Goal: Task Accomplishment & Management: Manage account settings

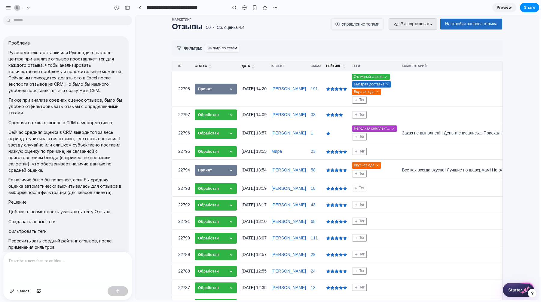
scroll to position [2525, 0]
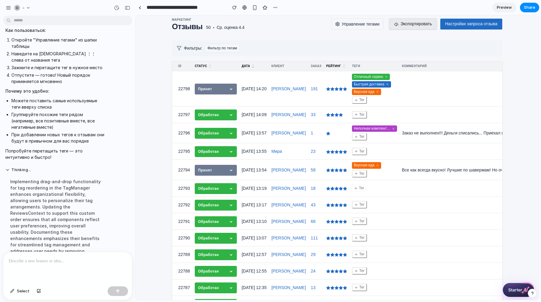
click at [86, 174] on div "Implementing drag-and-drop functionality for tag reordering in the TagManager e…" at bounding box center [55, 234] width 100 height 121
click at [49, 267] on div at bounding box center [67, 268] width 129 height 32
click at [49, 269] on div at bounding box center [67, 268] width 129 height 32
click at [38, 290] on div "button" at bounding box center [39, 291] width 4 height 4
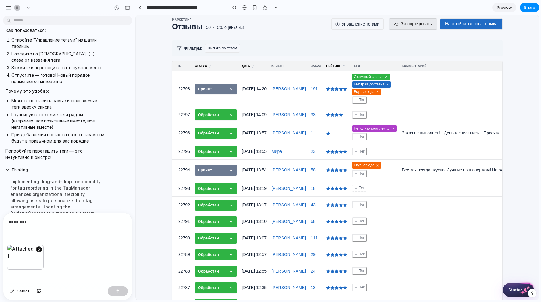
click at [47, 225] on div "********" at bounding box center [67, 229] width 129 height 32
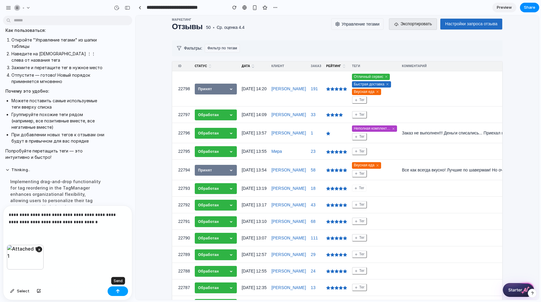
click at [119, 290] on div "button" at bounding box center [118, 291] width 4 height 4
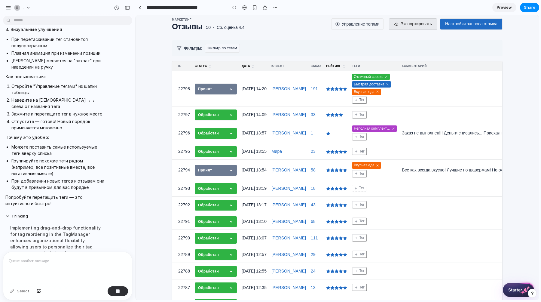
scroll to position [2476, 0]
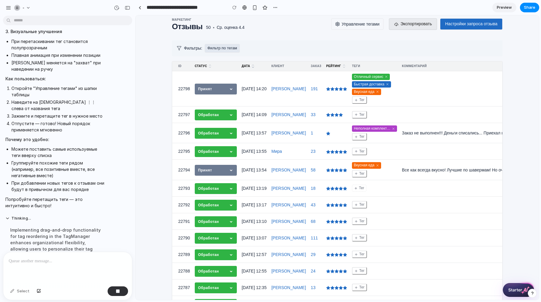
click at [231, 47] on button "Фильтр по тегам" at bounding box center [222, 48] width 35 height 9
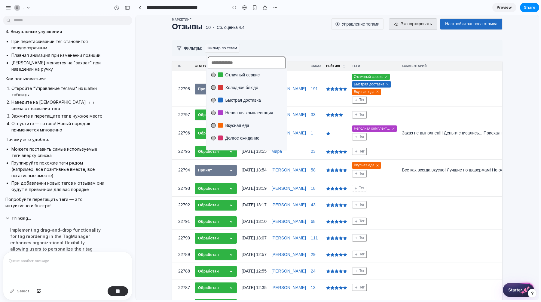
click at [237, 78] on li "Отличный сервис" at bounding box center [247, 75] width 76 height 10
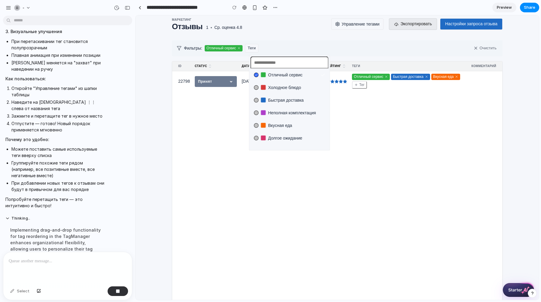
click at [282, 37] on div "Отличный сервис Холодное блюдо Быстрая доставка Неполная комплектация Вкусная е…" at bounding box center [336, 157] width 403 height 284
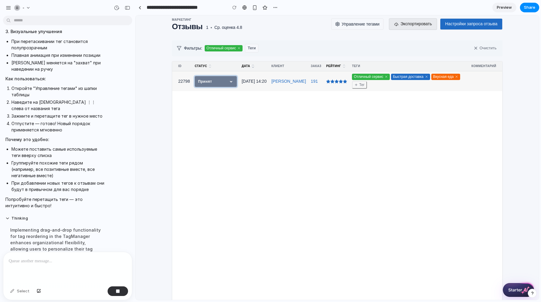
click at [229, 83] on span "Принят" at bounding box center [216, 81] width 42 height 11
click at [241, 49] on icon at bounding box center [239, 48] width 4 height 4
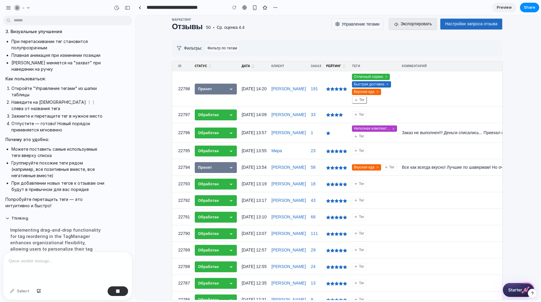
scroll to position [2582, 0]
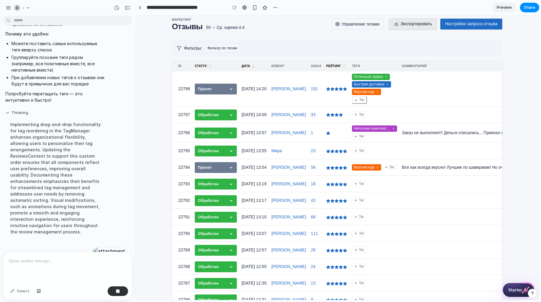
click at [7, 110] on button "Thinking ." at bounding box center [55, 112] width 100 height 5
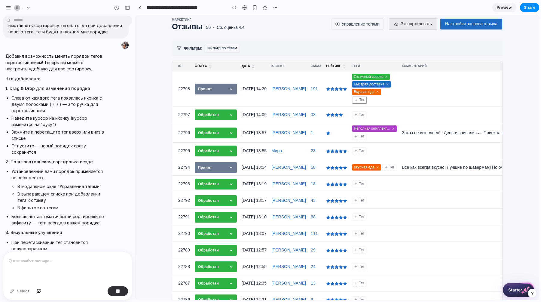
scroll to position [2471, 0]
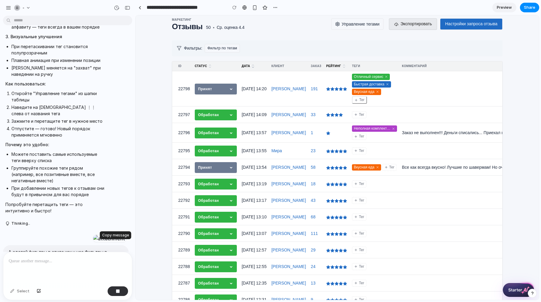
click at [115, 269] on div "button" at bounding box center [114, 271] width 5 height 5
click at [115, 291] on button "button" at bounding box center [118, 291] width 20 height 10
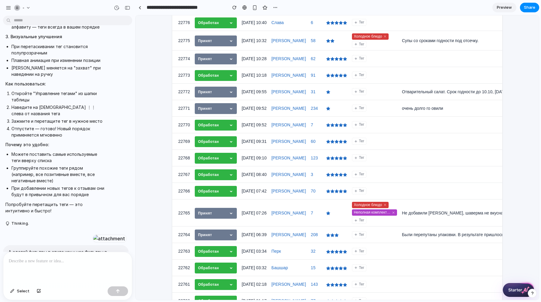
scroll to position [511, 0]
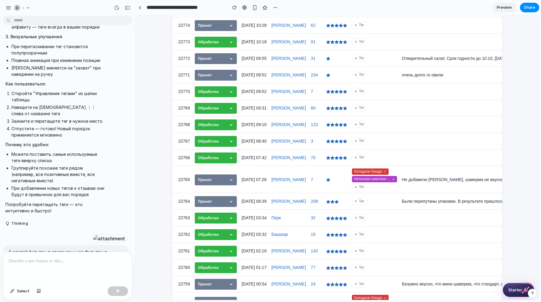
click at [67, 263] on p at bounding box center [68, 260] width 118 height 7
drag, startPoint x: 100, startPoint y: 234, endPoint x: 4, endPoint y: 227, distance: 96.4
click at [3, 245] on div "А сделай фильтры в стиле как у нас Фильтры в другом разделе, как на прикрепленн…" at bounding box center [66, 255] width 126 height 20
copy p "А сделай фильтры в стиле как у нас Фильтры в другом разделе, как на прикрепленн…"
click at [27, 260] on p at bounding box center [68, 260] width 118 height 7
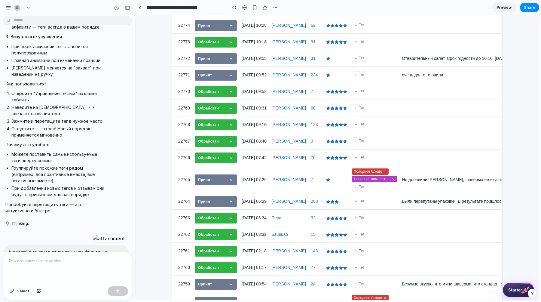
click at [38, 264] on p at bounding box center [68, 260] width 118 height 7
click at [21, 290] on span "Select" at bounding box center [23, 291] width 13 height 6
drag, startPoint x: 312, startPoint y: 156, endPoint x: 268, endPoint y: 162, distance: 44.2
click at [268, 161] on div at bounding box center [337, 158] width 403 height 284
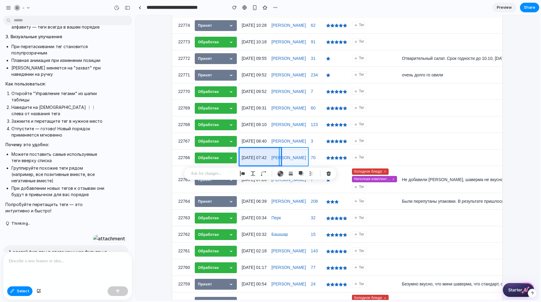
click at [293, 158] on div at bounding box center [337, 158] width 403 height 284
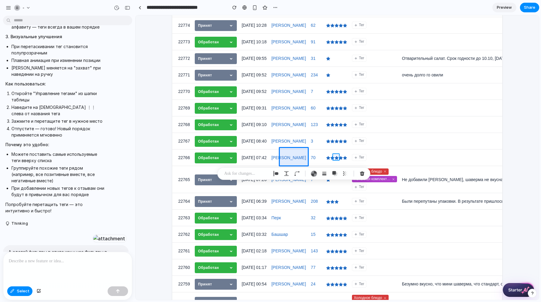
click at [334, 155] on div at bounding box center [337, 158] width 403 height 284
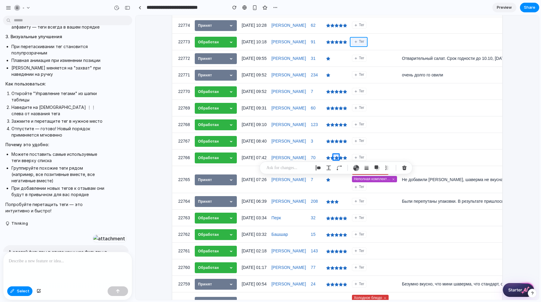
click at [357, 39] on div at bounding box center [337, 158] width 403 height 284
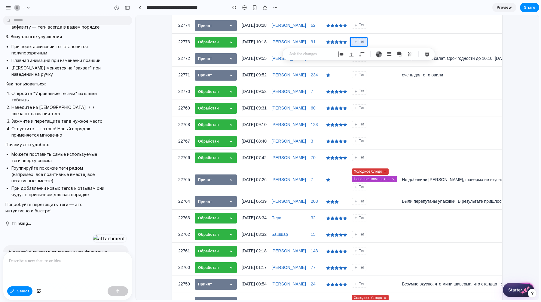
click at [313, 54] on p at bounding box center [311, 53] width 44 height 7
click at [335, 40] on div at bounding box center [337, 158] width 403 height 284
click at [290, 57] on p at bounding box center [288, 58] width 44 height 7
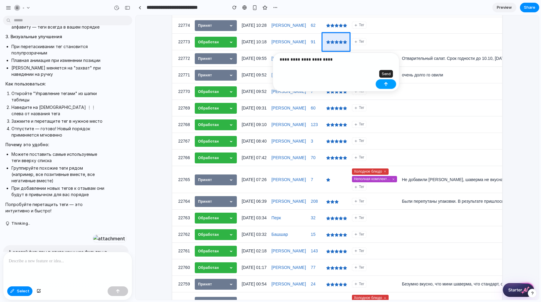
click at [388, 83] on button "button" at bounding box center [385, 84] width 20 height 10
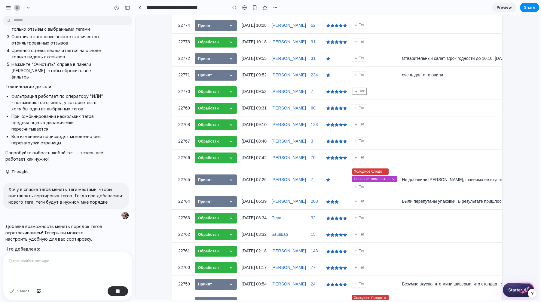
scroll to position [2070, 0]
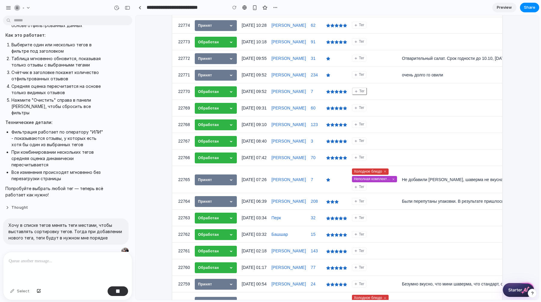
click at [20, 205] on button "Thought" at bounding box center [55, 207] width 100 height 5
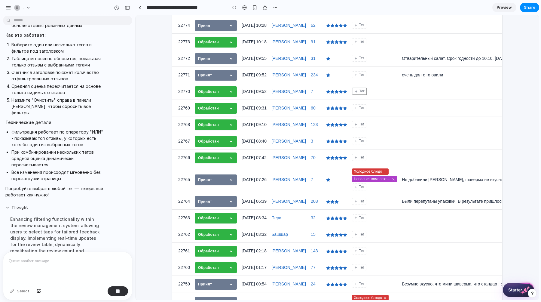
click at [20, 205] on button "Thought" at bounding box center [55, 207] width 100 height 5
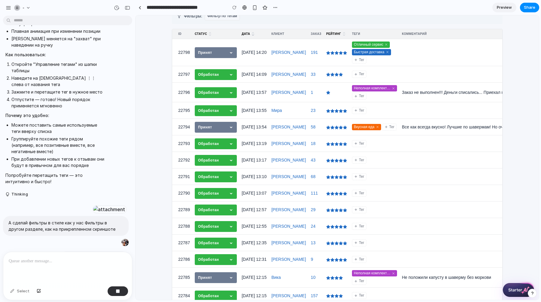
scroll to position [0, 0]
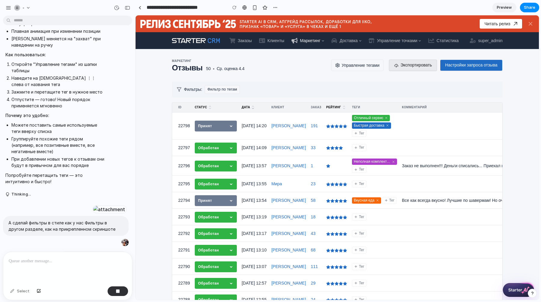
click at [502, 7] on span "Preview" at bounding box center [503, 8] width 15 height 6
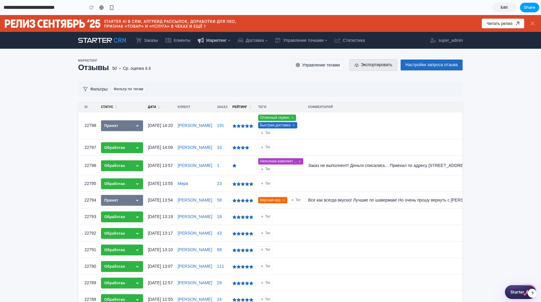
click at [529, 6] on span "Share" at bounding box center [528, 8] width 11 height 6
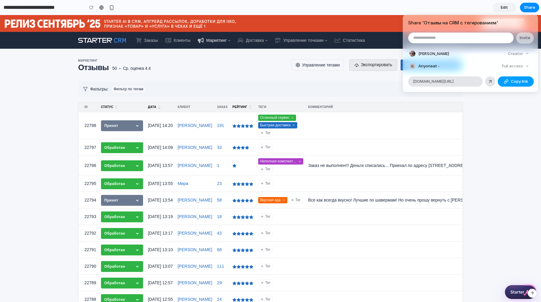
click at [506, 81] on div "button" at bounding box center [505, 81] width 5 height 5
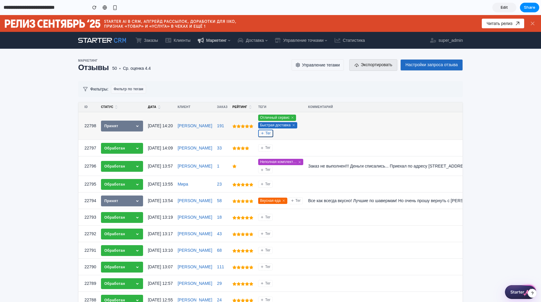
click at [265, 135] on button "Тег" at bounding box center [265, 133] width 15 height 8
click at [223, 82] on div "Отличный сервис Быстрая доставка Вкусная еда Холодное блюдо Неполная комплектац…" at bounding box center [270, 158] width 541 height 287
click at [144, 91] on button "Фильтр по тегам" at bounding box center [128, 89] width 35 height 9
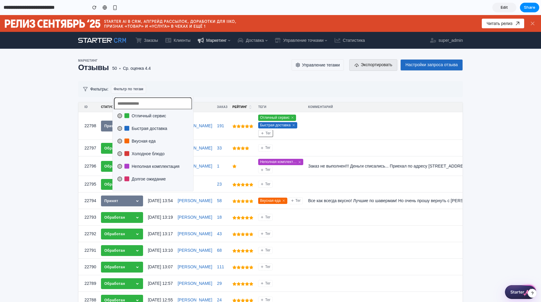
click at [137, 154] on span "Холодное блюдо" at bounding box center [148, 153] width 33 height 6
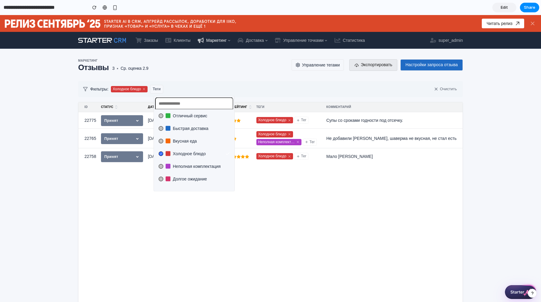
click at [188, 81] on div "Отличный сервис Быстрая доставка Вкусная еда Холодное блюдо Неполная комплектац…" at bounding box center [270, 158] width 541 height 287
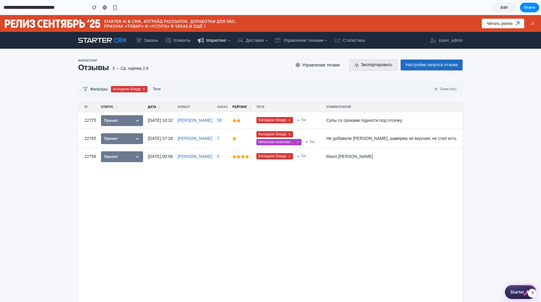
click at [146, 89] on icon at bounding box center [144, 89] width 4 height 4
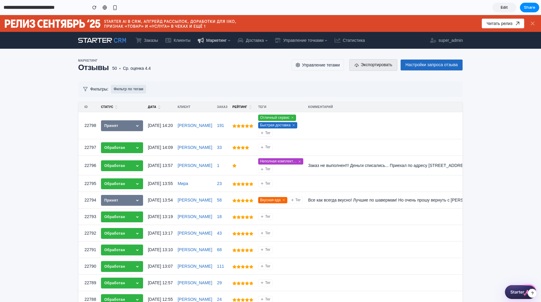
click at [143, 91] on button "Фильтр по тегам" at bounding box center [128, 89] width 35 height 9
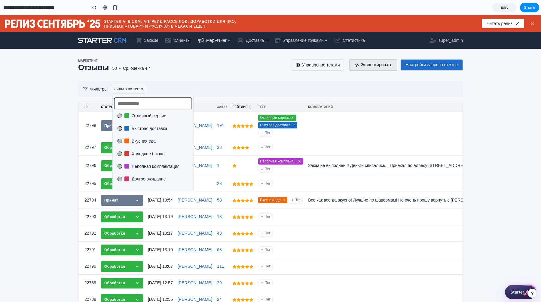
click at [154, 140] on span "Вкусная еда" at bounding box center [144, 141] width 24 height 6
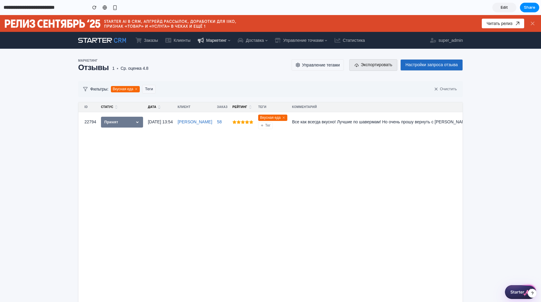
click at [199, 59] on div "Отличный сервис Быстрая доставка Вкусная еда Холодное блюдо Неполная комплектац…" at bounding box center [270, 158] width 541 height 287
click at [138, 87] on icon at bounding box center [136, 89] width 4 height 4
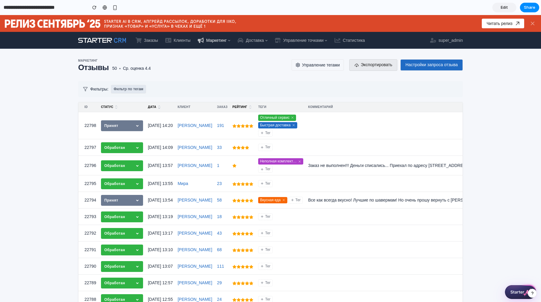
click at [136, 90] on button "Фильтр по тегам" at bounding box center [128, 89] width 35 height 9
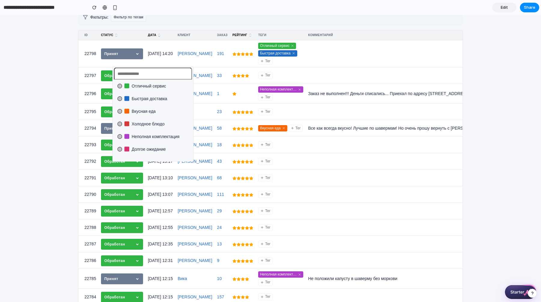
scroll to position [76, 0]
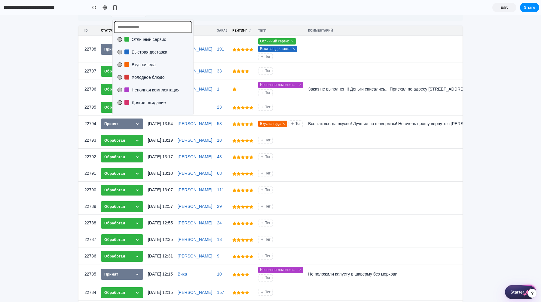
click at [168, 89] on span "Неполная комплектация" at bounding box center [156, 90] width 48 height 6
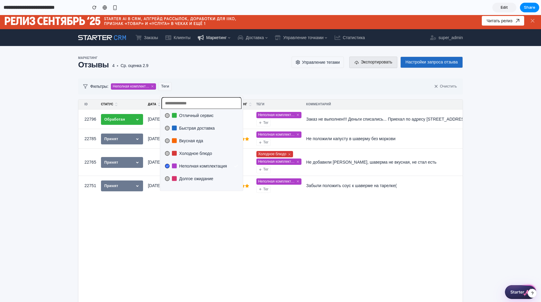
scroll to position [0, 0]
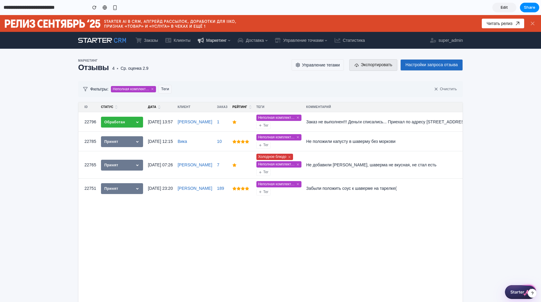
click at [179, 71] on div "Отличный сервис Быстрая доставка Вкусная еда Холодное блюдо Неполная комплектац…" at bounding box center [270, 158] width 541 height 287
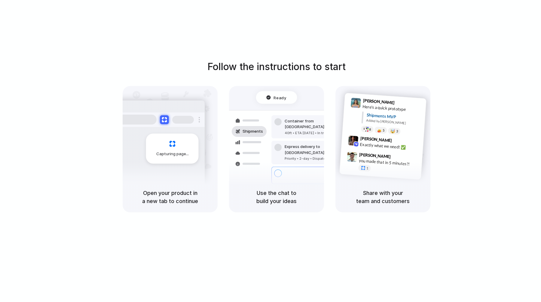
click at [160, 119] on button at bounding box center [164, 119] width 9 height 9
click at [168, 129] on div "Capturing page" at bounding box center [159, 146] width 91 height 92
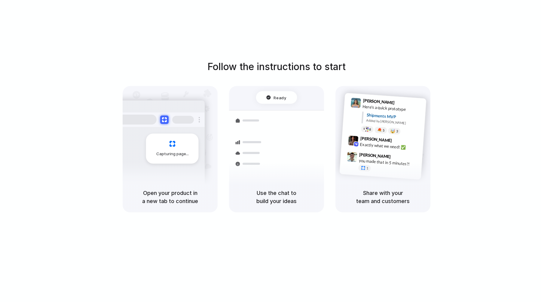
click at [268, 99] on div "Ready" at bounding box center [276, 97] width 20 height 6
click at [264, 70] on h1 "Follow the instructions to start" at bounding box center [276, 66] width 138 height 14
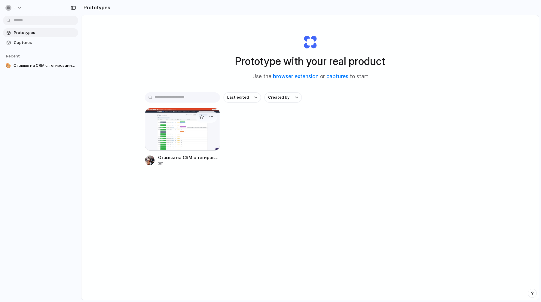
click at [169, 123] on div at bounding box center [182, 129] width 75 height 43
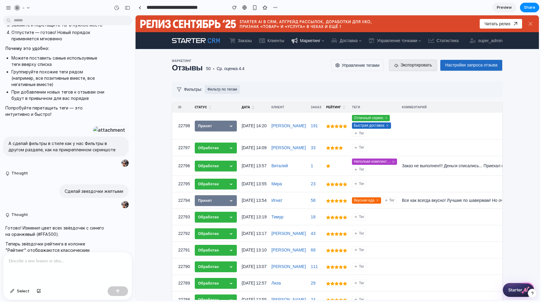
click at [236, 90] on button "Фильтр по тегам" at bounding box center [222, 89] width 35 height 9
click at [236, 90] on div "Отличный сервис Быстрая доставка Вкусная еда Холодное блюдо Неполная комплектац…" at bounding box center [336, 157] width 403 height 284
click at [195, 89] on span "Фильтры:" at bounding box center [193, 89] width 18 height 6
click at [177, 88] on icon at bounding box center [179, 89] width 5 height 5
click at [179, 89] on icon at bounding box center [179, 89] width 4 height 4
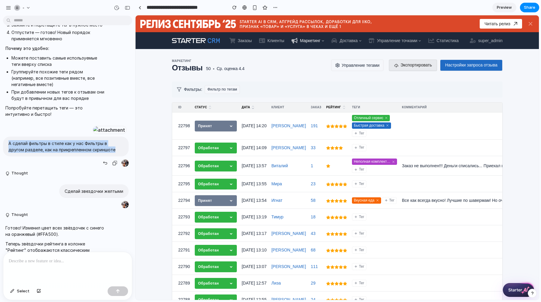
drag, startPoint x: 101, startPoint y: 125, endPoint x: 2, endPoint y: 114, distance: 100.1
click at [2, 126] on div "А сделай фильтры в стиле как у нас Фильтры в другом разделе, как на прикрепленн…" at bounding box center [66, 146] width 132 height 41
copy p "А сделай фильтры в стиле как у нас Фильтры в другом разделе, как на прикрепленн…"
click at [54, 267] on div at bounding box center [67, 268] width 129 height 32
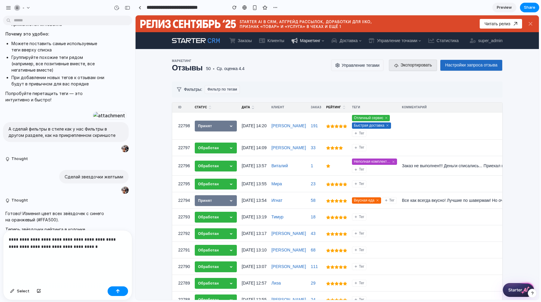
scroll to position [2601, 0]
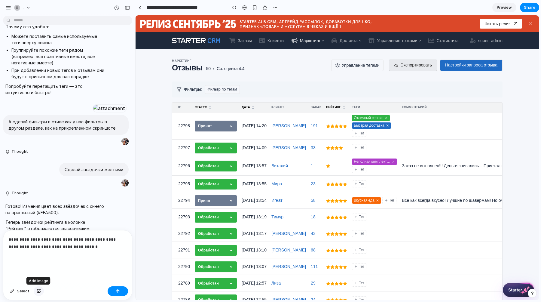
click at [38, 291] on div "button" at bounding box center [39, 291] width 4 height 4
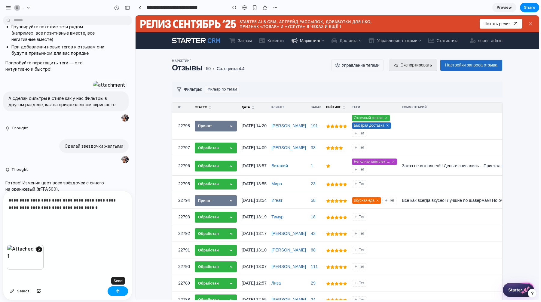
click at [117, 290] on div "button" at bounding box center [118, 291] width 4 height 4
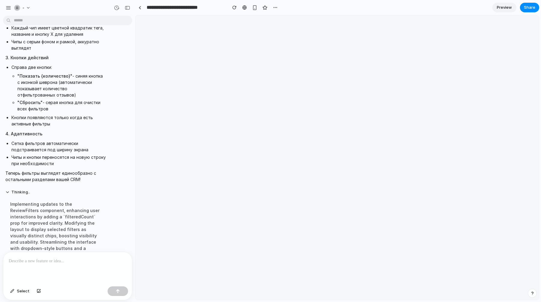
scroll to position [0, 0]
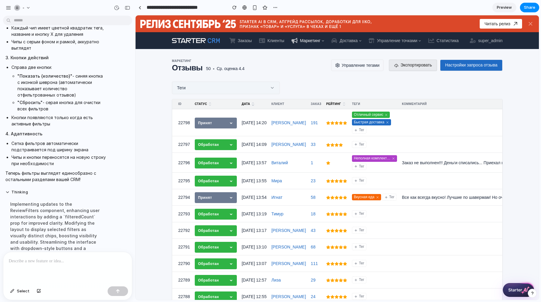
click at [246, 88] on button "Теги" at bounding box center [226, 87] width 108 height 13
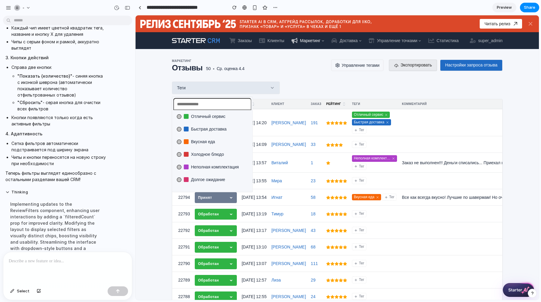
click at [219, 117] on span "Отличный сервис" at bounding box center [208, 116] width 35 height 6
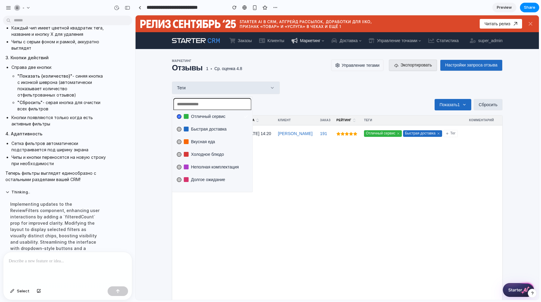
click at [317, 86] on div "Отличный сервис Быстрая доставка Вкусная еда Холодное блюдо Неполная комплектац…" at bounding box center [336, 157] width 403 height 284
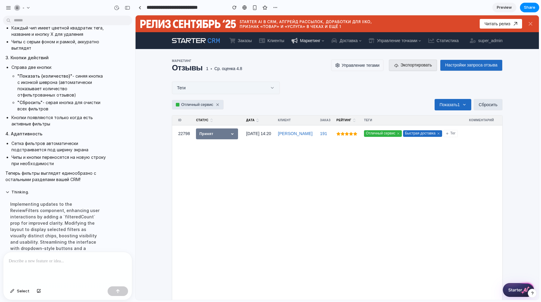
click at [243, 91] on button "Теги" at bounding box center [226, 87] width 108 height 13
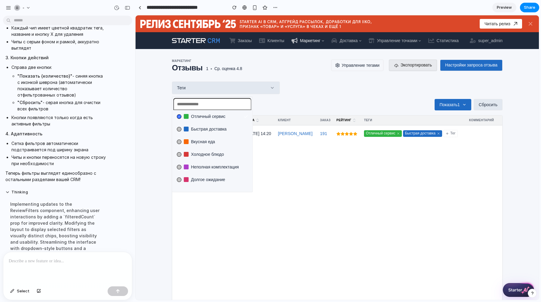
click at [220, 129] on span "Быстрая доставка" at bounding box center [208, 129] width 35 height 6
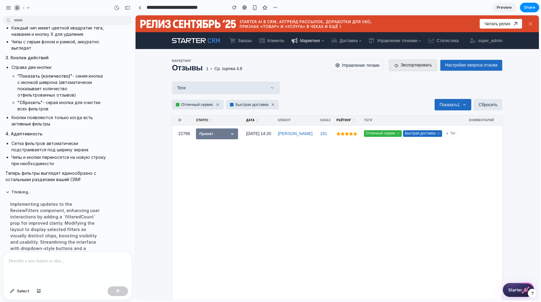
click at [314, 85] on div "Отличный сервис Быстрая доставка Вкусная еда Холодное блюдо Неполная комплектац…" at bounding box center [336, 157] width 403 height 284
click at [264, 90] on button "Теги" at bounding box center [226, 87] width 108 height 13
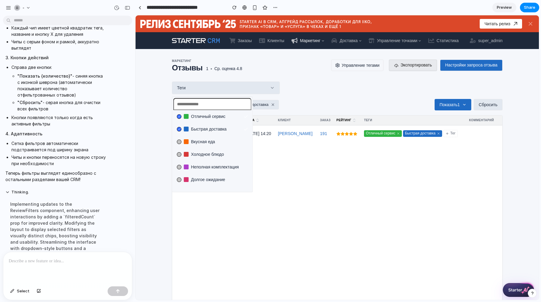
click at [224, 143] on li "Вкусная еда" at bounding box center [212, 142] width 76 height 10
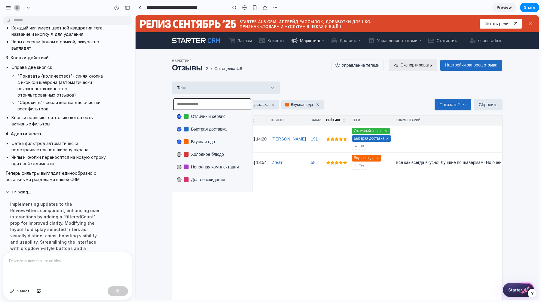
click at [338, 95] on div "Отличный сервис Быстрая доставка Вкусная еда Холодное блюдо Неполная комплектац…" at bounding box center [336, 157] width 403 height 284
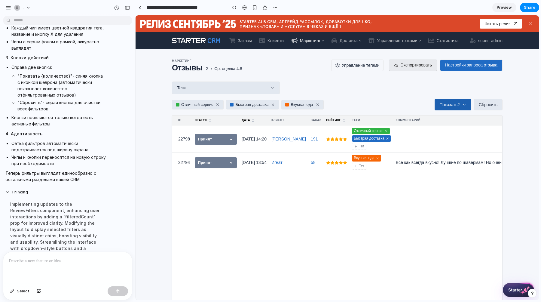
click at [462, 106] on icon at bounding box center [464, 104] width 4 height 4
click at [459, 106] on button "Показать 2" at bounding box center [452, 104] width 36 height 11
click at [320, 105] on icon at bounding box center [317, 104] width 4 height 4
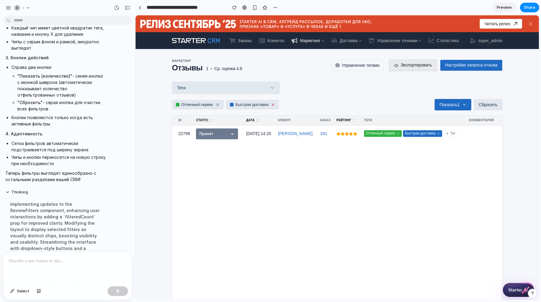
click at [274, 104] on icon at bounding box center [273, 105] width 2 height 2
click at [218, 103] on icon at bounding box center [217, 104] width 4 height 4
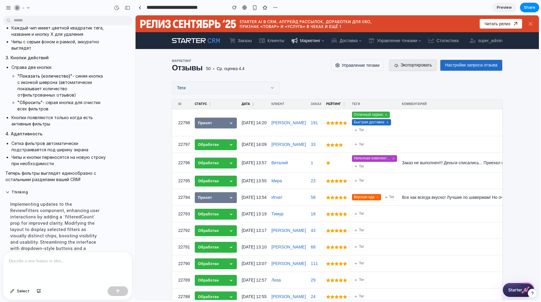
click at [238, 87] on button "Теги" at bounding box center [226, 87] width 108 height 13
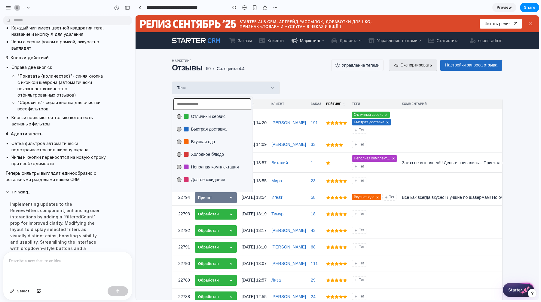
click at [344, 77] on div "Отличный сервис Быстрая доставка Вкусная еда Холодное блюдо Неполная комплектац…" at bounding box center [336, 157] width 403 height 284
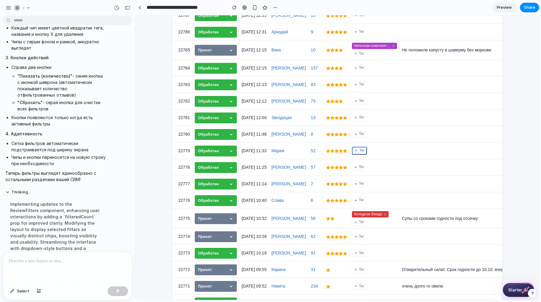
scroll to position [310, 0]
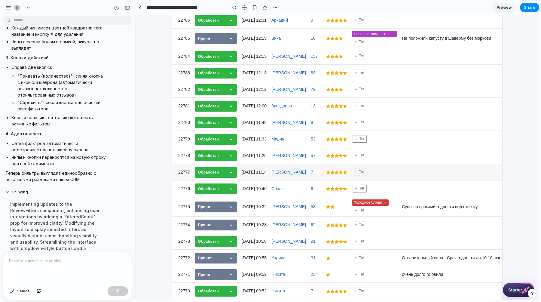
click at [361, 175] on td "Тег" at bounding box center [374, 171] width 50 height 17
click at [361, 171] on button "Тег" at bounding box center [359, 172] width 15 height 8
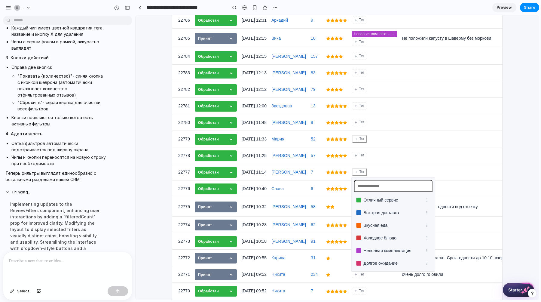
click at [419, 153] on div "Отличный сервис Быстрая доставка Вкусная еда Холодное блюдо Неполная комплектац…" at bounding box center [336, 157] width 403 height 284
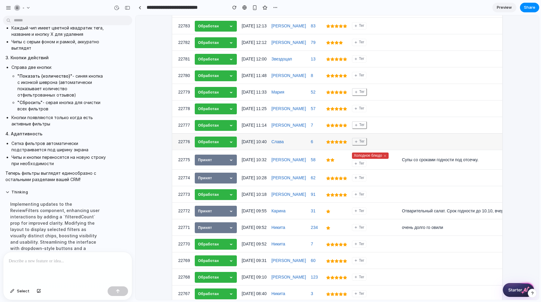
scroll to position [358, 0]
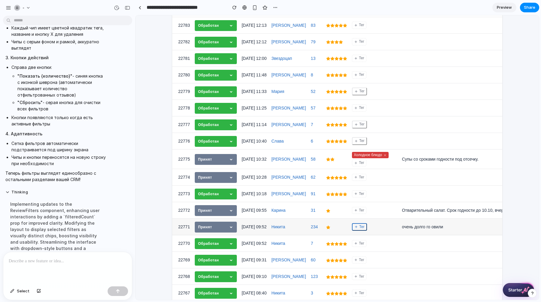
click at [358, 224] on button "Тег" at bounding box center [359, 227] width 15 height 8
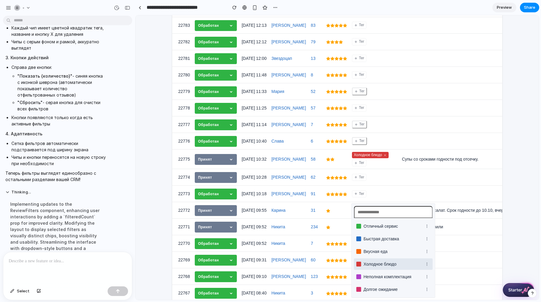
click at [386, 265] on span "Холодное блюдо" at bounding box center [392, 264] width 58 height 6
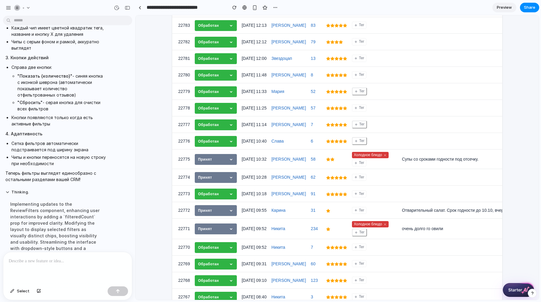
click at [402, 175] on div "Отличный сервис Быстрая доставка Вкусная еда Холодное блюдо Неполная комплектац…" at bounding box center [336, 157] width 403 height 284
click at [363, 208] on button "Тег" at bounding box center [359, 210] width 15 height 8
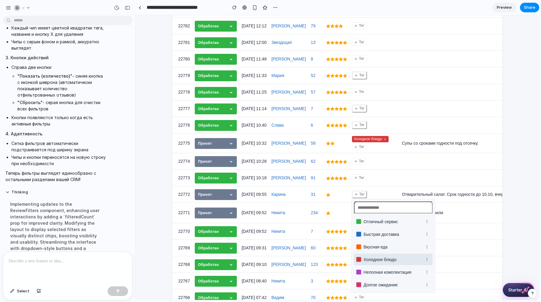
scroll to position [375, 0]
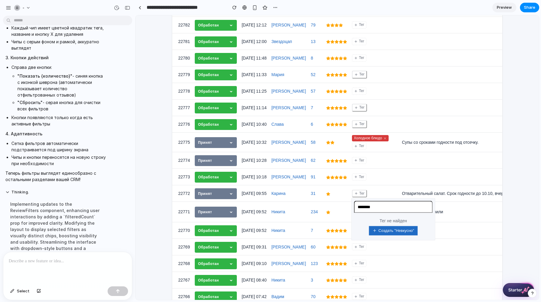
type input "********"
click at [399, 231] on button "Создать " Невкусно "" at bounding box center [392, 230] width 49 height 9
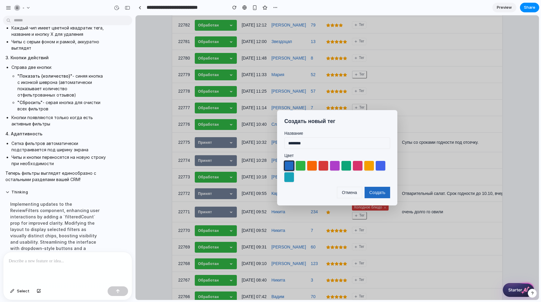
click at [323, 165] on button at bounding box center [323, 166] width 10 height 10
click at [384, 192] on button "Создать" at bounding box center [377, 192] width 26 height 11
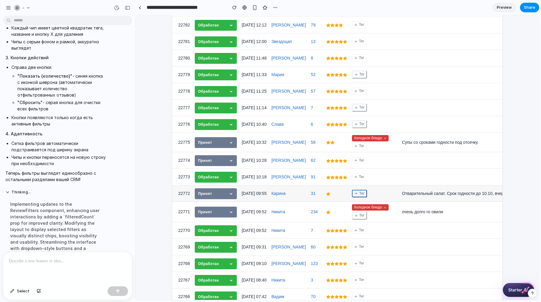
click at [356, 191] on icon at bounding box center [356, 193] width 4 height 4
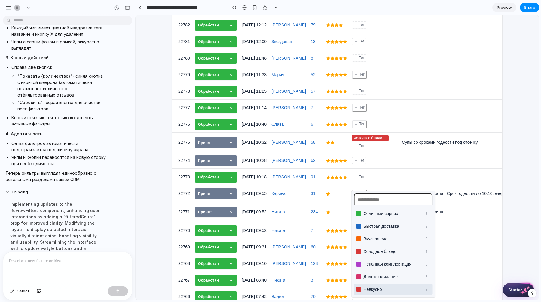
click at [374, 290] on span "Невкусно" at bounding box center [392, 289] width 58 height 6
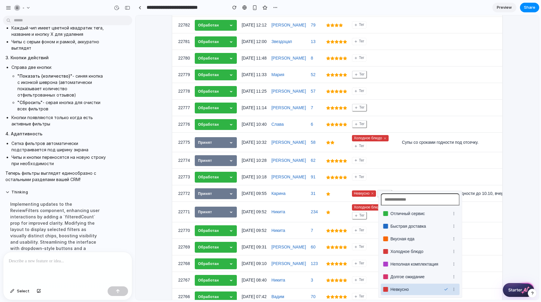
click at [408, 178] on div "Отличный сервис Быстрая доставка Вкусная еда Холодное блюдо Неполная комплектац…" at bounding box center [336, 157] width 403 height 284
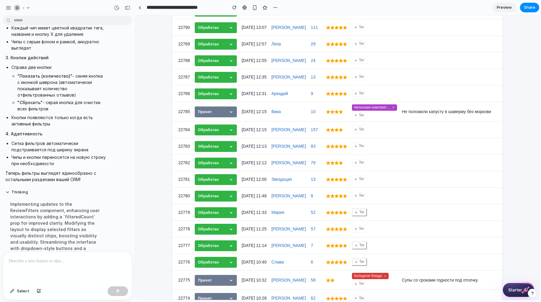
scroll to position [368, 0]
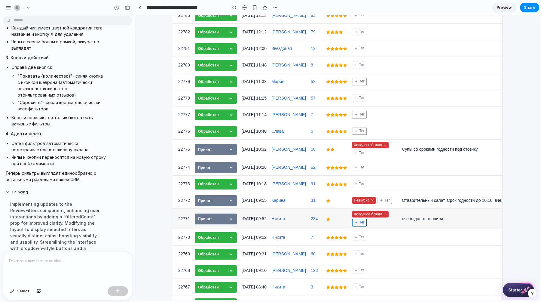
click at [358, 220] on button "Тег" at bounding box center [359, 222] width 15 height 8
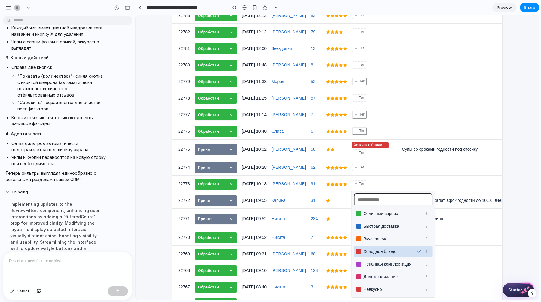
click at [462, 234] on div "Отличный сервис Быстрая доставка Вкусная еда Холодное блюдо Неполная комплектац…" at bounding box center [336, 157] width 403 height 284
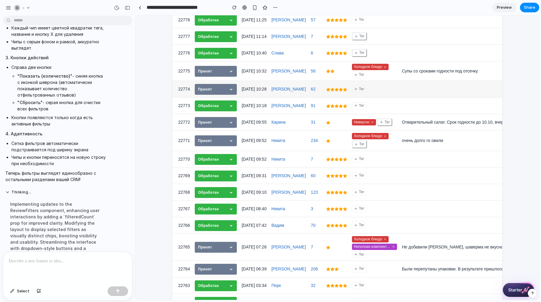
scroll to position [444, 0]
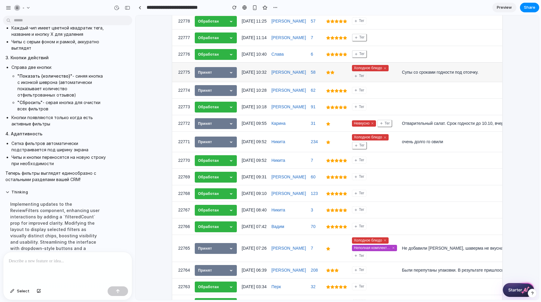
click at [392, 73] on div "Холодное блюдо Тег" at bounding box center [374, 72] width 45 height 14
click at [385, 67] on icon at bounding box center [385, 68] width 2 height 2
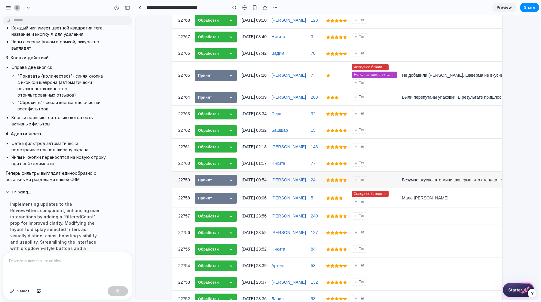
scroll to position [619, 0]
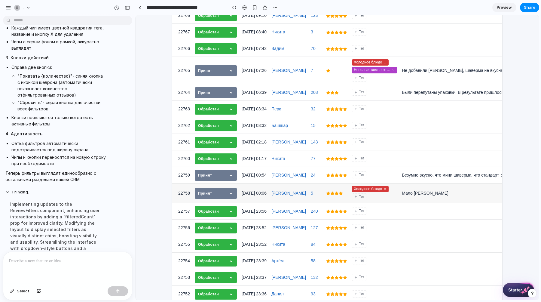
click at [383, 194] on div "Холодное блюдо Тег" at bounding box center [374, 193] width 45 height 14
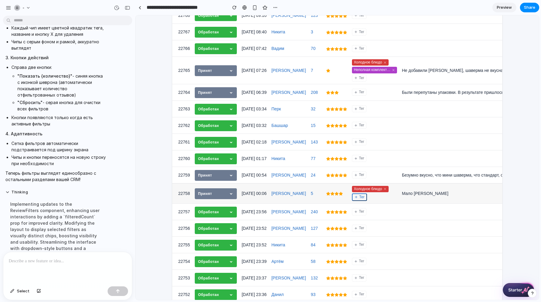
click at [358, 196] on button "Тег" at bounding box center [359, 197] width 15 height 8
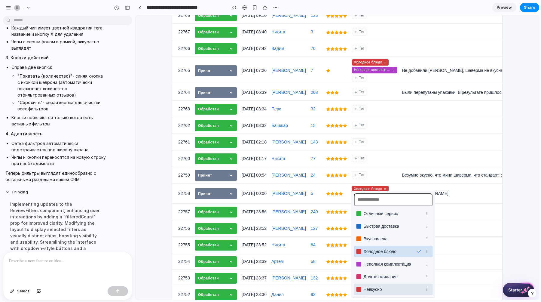
click at [379, 291] on span "Невкусно" at bounding box center [392, 289] width 58 height 6
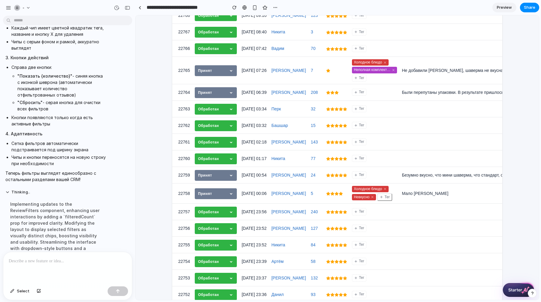
click at [414, 149] on div "Отличный сервис Быстрая доставка Вкусная еда Холодное блюдо Неполная комплектац…" at bounding box center [336, 157] width 403 height 284
click at [386, 187] on icon at bounding box center [385, 189] width 4 height 4
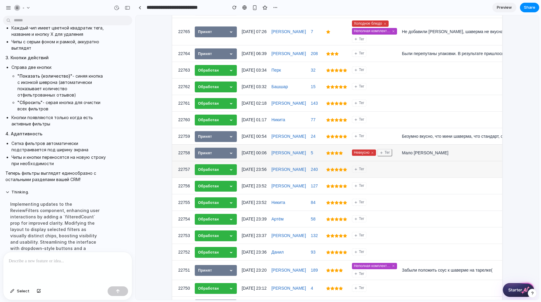
scroll to position [697, 0]
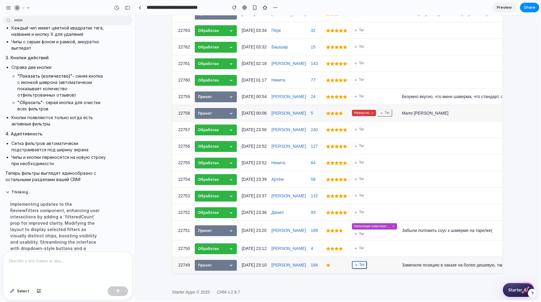
click at [357, 261] on button "Тег" at bounding box center [359, 265] width 15 height 8
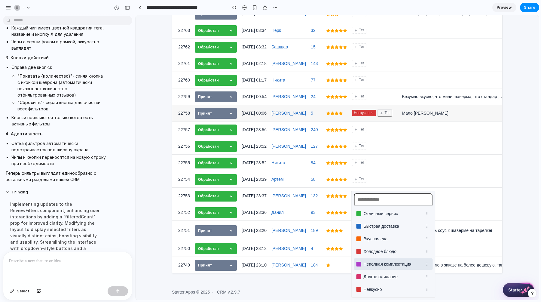
click at [367, 264] on span "Неполная комплектация" at bounding box center [392, 264] width 58 height 6
click at [434, 174] on div "Отличный сервис Быстрая доставка Вкусная еда Холодное блюдо Неполная комплектац…" at bounding box center [336, 157] width 403 height 284
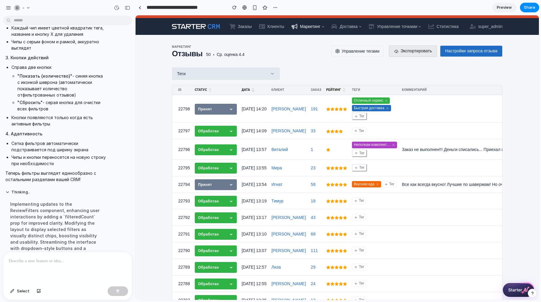
scroll to position [0, 0]
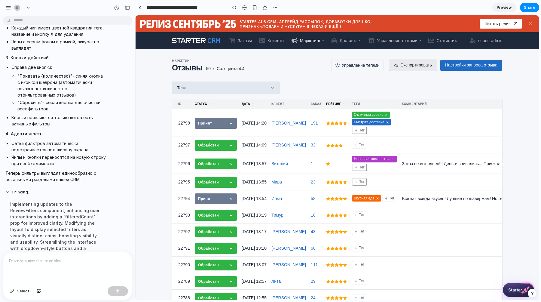
click at [268, 91] on button "Теги" at bounding box center [226, 87] width 108 height 13
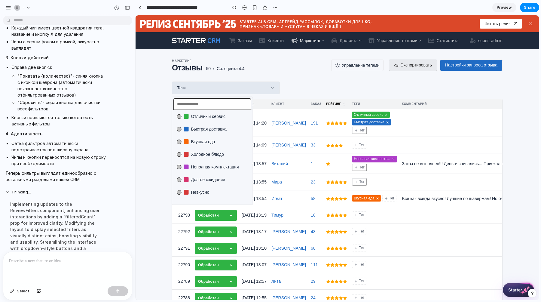
click at [214, 193] on li "Невкусно" at bounding box center [212, 192] width 76 height 10
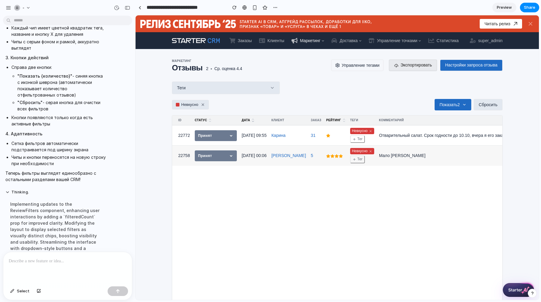
click at [354, 77] on div "Отличный сервис Быстрая доставка Вкусная еда Холодное блюдо Неполная комплектац…" at bounding box center [336, 157] width 403 height 284
click at [450, 105] on button "Показать 2" at bounding box center [452, 104] width 36 height 11
click at [466, 104] on button "Показать 2" at bounding box center [452, 104] width 36 height 11
click at [253, 86] on button "Теги" at bounding box center [226, 87] width 108 height 13
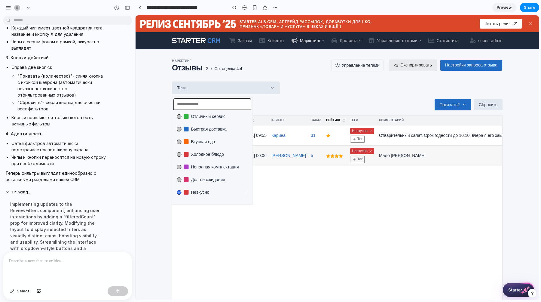
click at [252, 86] on div "Отличный сервис Быстрая доставка Вкусная еда Холодное блюдо Неполная комплектац…" at bounding box center [336, 157] width 403 height 284
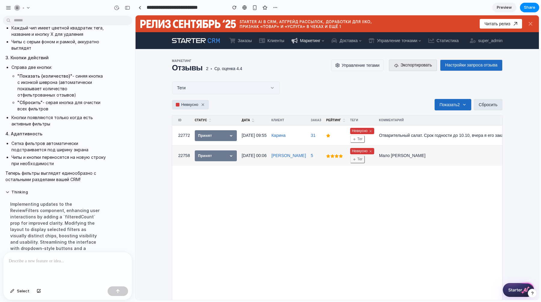
click at [252, 86] on button "Теги" at bounding box center [226, 87] width 108 height 13
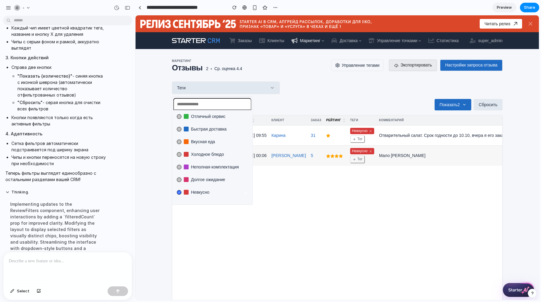
click at [85, 224] on div "Implementing updates to the ReviewFilters component, enhancing user interaction…" at bounding box center [55, 232] width 100 height 70
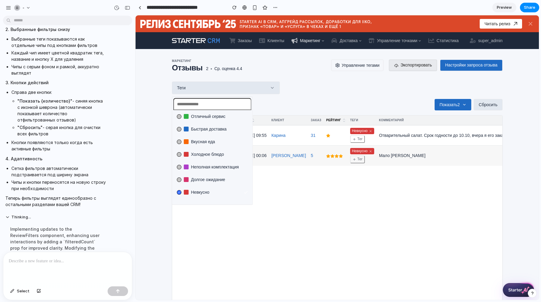
scroll to position [2996, 0]
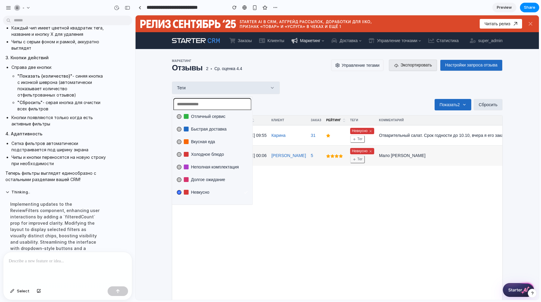
click at [191, 87] on div "Отличный сервис Быстрая доставка Вкусная еда Холодное блюдо Неполная комплектац…" at bounding box center [336, 157] width 403 height 284
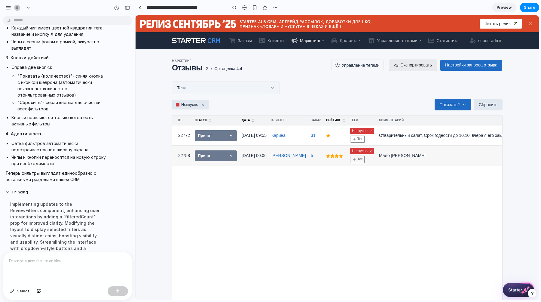
click at [191, 87] on button "Теги" at bounding box center [226, 87] width 108 height 13
click at [191, 87] on div "Отличный сервис Быстрая доставка Вкусная еда Холодное блюдо Неполная комплектац…" at bounding box center [336, 157] width 403 height 284
click at [299, 89] on div "Теги" at bounding box center [337, 87] width 330 height 13
click at [253, 87] on button "Теги" at bounding box center [226, 87] width 108 height 13
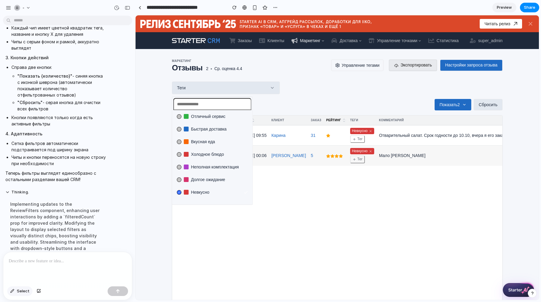
click at [18, 291] on span "Select" at bounding box center [23, 291] width 13 height 6
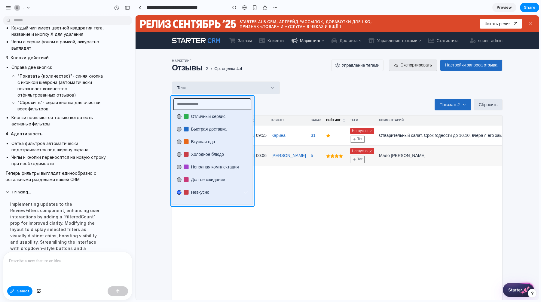
click at [250, 199] on div at bounding box center [337, 158] width 403 height 284
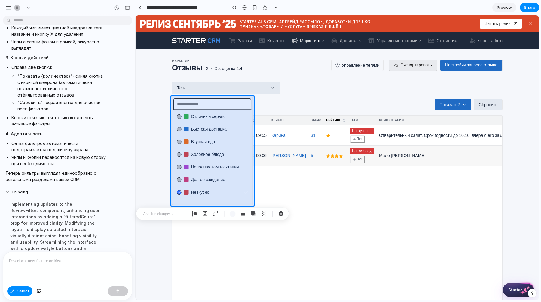
click at [158, 216] on p at bounding box center [165, 213] width 44 height 7
click at [232, 213] on div "button" at bounding box center [232, 213] width 6 height 6
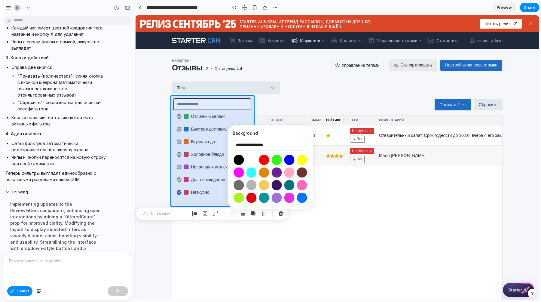
click at [252, 158] on button "Select color oklch(1 0 0)" at bounding box center [251, 159] width 11 height 11
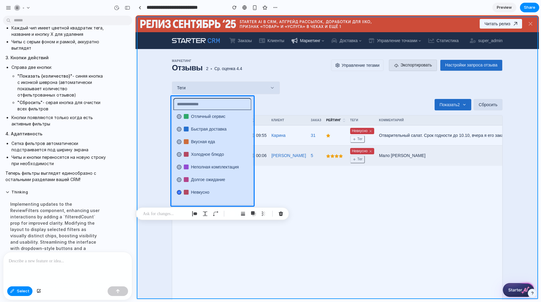
click at [275, 97] on div at bounding box center [337, 158] width 403 height 284
type input "**********"
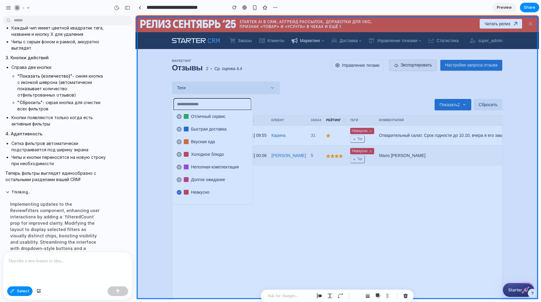
click at [159, 172] on div at bounding box center [337, 158] width 403 height 284
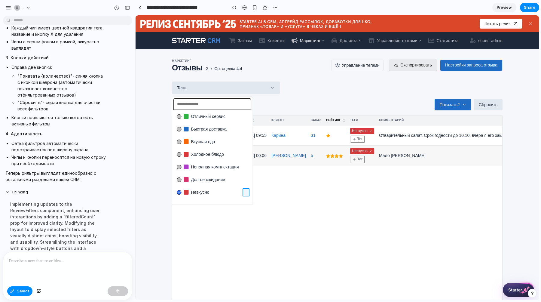
click at [246, 194] on div at bounding box center [337, 158] width 403 height 284
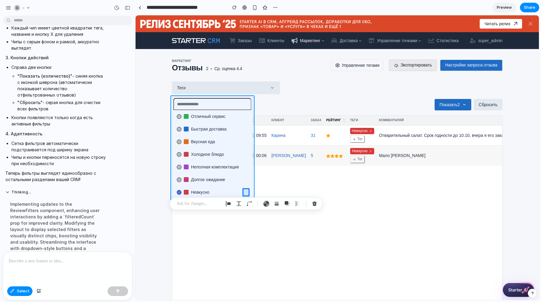
click at [252, 102] on div at bounding box center [337, 158] width 403 height 284
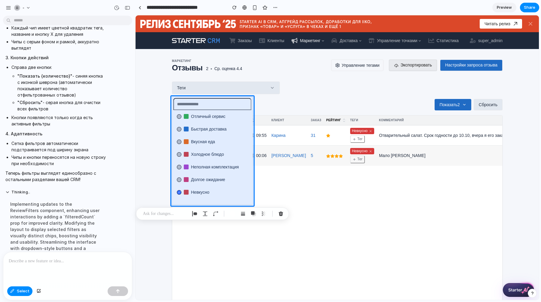
click at [159, 213] on p at bounding box center [165, 213] width 44 height 7
click at [41, 262] on p at bounding box center [68, 260] width 118 height 7
click at [37, 291] on div "button" at bounding box center [39, 291] width 4 height 4
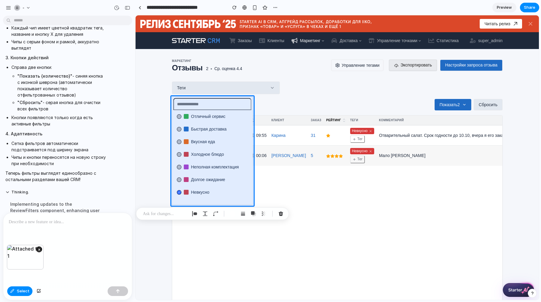
click at [36, 231] on div at bounding box center [67, 229] width 129 height 32
drag, startPoint x: 30, startPoint y: 223, endPoint x: 26, endPoint y: 223, distance: 4.5
click at [26, 223] on p "**********" at bounding box center [68, 221] width 118 height 7
click at [79, 221] on p "**********" at bounding box center [68, 221] width 118 height 7
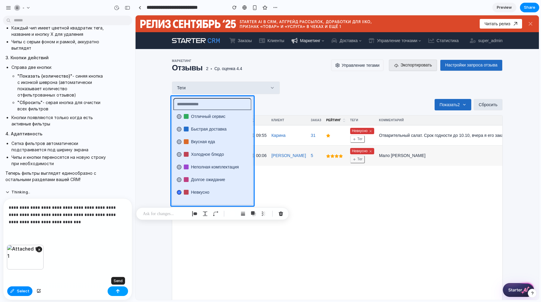
click at [118, 290] on div "button" at bounding box center [118, 291] width 4 height 4
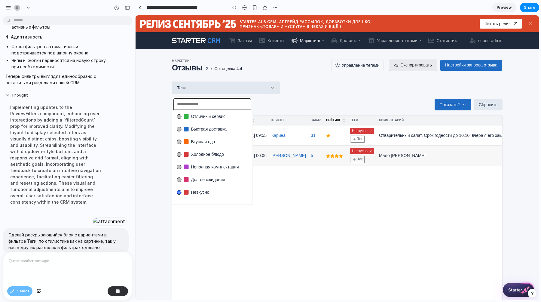
scroll to position [3236, 0]
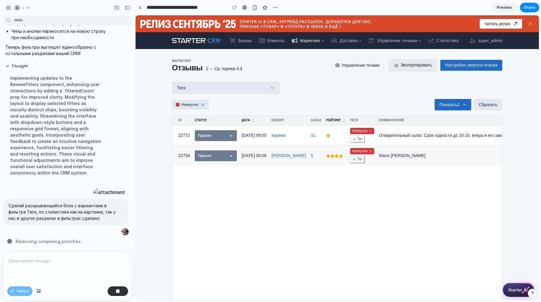
click at [321, 89] on div "Отличный сервис Быстрая доставка Вкусная еда Холодное блюдо Неполная комплектац…" at bounding box center [336, 157] width 403 height 284
click at [273, 87] on icon at bounding box center [272, 87] width 5 height 5
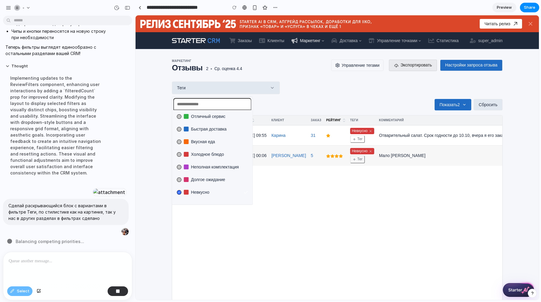
click at [335, 77] on div "Отличный сервис Быстрая доставка Вкусная еда Холодное блюдо Неполная комплектац…" at bounding box center [336, 157] width 403 height 284
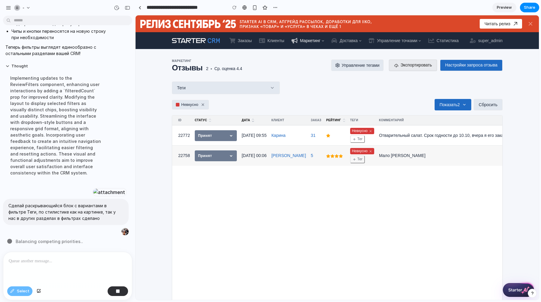
click at [344, 67] on button "Управление тегами" at bounding box center [357, 64] width 52 height 11
click at [346, 70] on button "Управление тегами" at bounding box center [357, 64] width 52 height 11
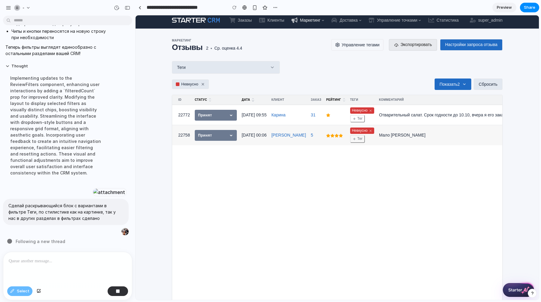
scroll to position [0, 0]
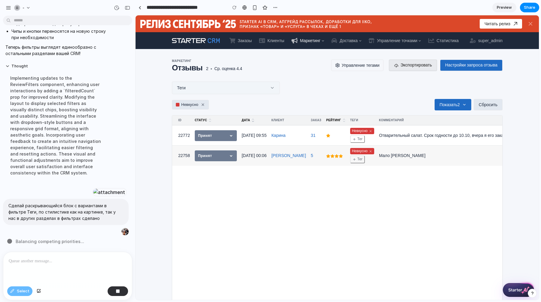
click at [217, 90] on button "Теги" at bounding box center [226, 87] width 108 height 13
click at [270, 88] on div "Отличный сервис Быстрая доставка Вкусная еда Холодное блюдо Неполная комплектац…" at bounding box center [336, 157] width 403 height 284
click at [196, 88] on button "Теги" at bounding box center [226, 87] width 108 height 13
click at [196, 88] on div "Отличный сервис Быстрая доставка Вкусная еда Холодное блюдо Неполная комплектац…" at bounding box center [336, 157] width 403 height 284
click at [307, 88] on div "Теги" at bounding box center [337, 87] width 330 height 13
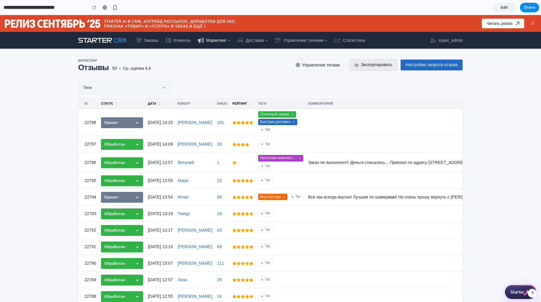
click at [152, 90] on button "Теги" at bounding box center [124, 87] width 93 height 13
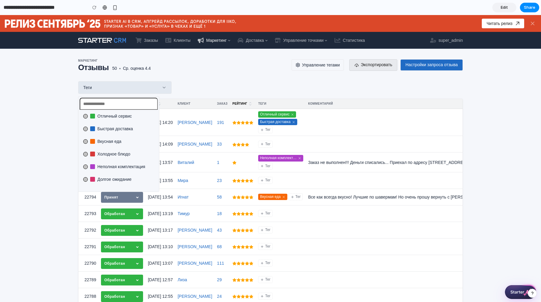
click at [152, 90] on div "Отличный сервис Быстрая доставка Вкусная еда Холодное блюдо Неполная комплектац…" at bounding box center [270, 158] width 541 height 287
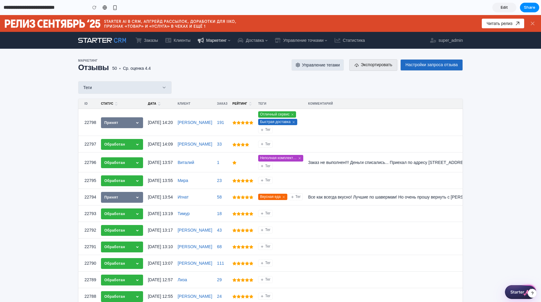
click at [313, 65] on button "Управление тегами" at bounding box center [317, 64] width 52 height 11
click at [157, 85] on button "Теги" at bounding box center [124, 87] width 93 height 13
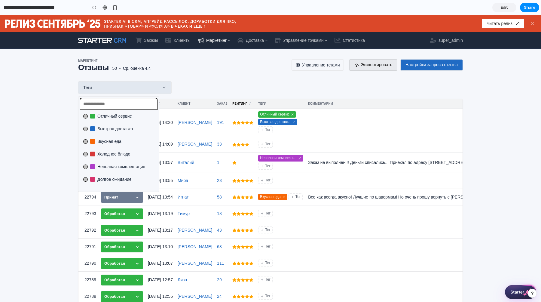
click at [132, 126] on span "Быстрая доставка" at bounding box center [114, 129] width 35 height 6
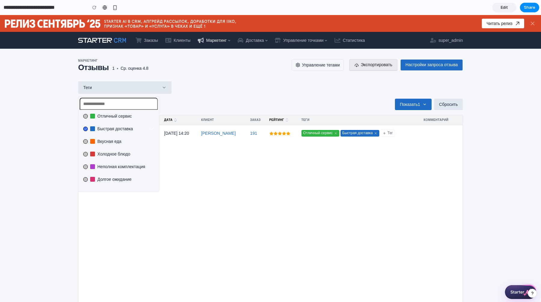
click at [202, 79] on div "Отличный сервис Быстрая доставка Вкусная еда Холодное блюдо Неполная комплектац…" at bounding box center [270, 158] width 541 height 287
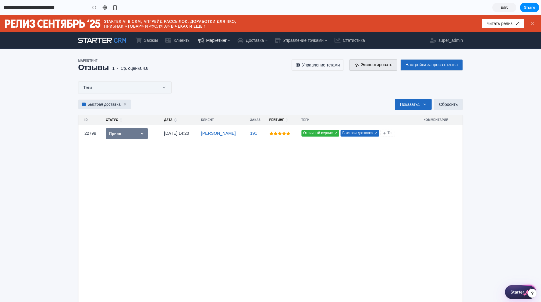
click at [142, 83] on button "Теги" at bounding box center [124, 87] width 93 height 13
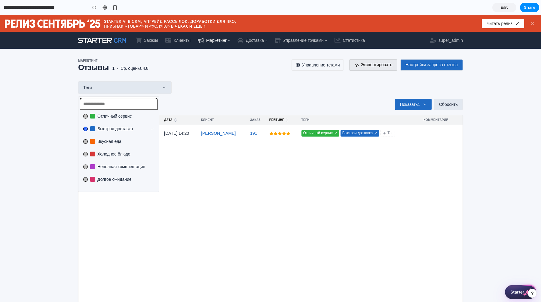
click at [224, 77] on div "Отличный сервис Быстрая доставка Вкусная еда Холодное блюдо Неполная комплектац…" at bounding box center [270, 158] width 541 height 287
